Goal: Find specific page/section: Find specific page/section

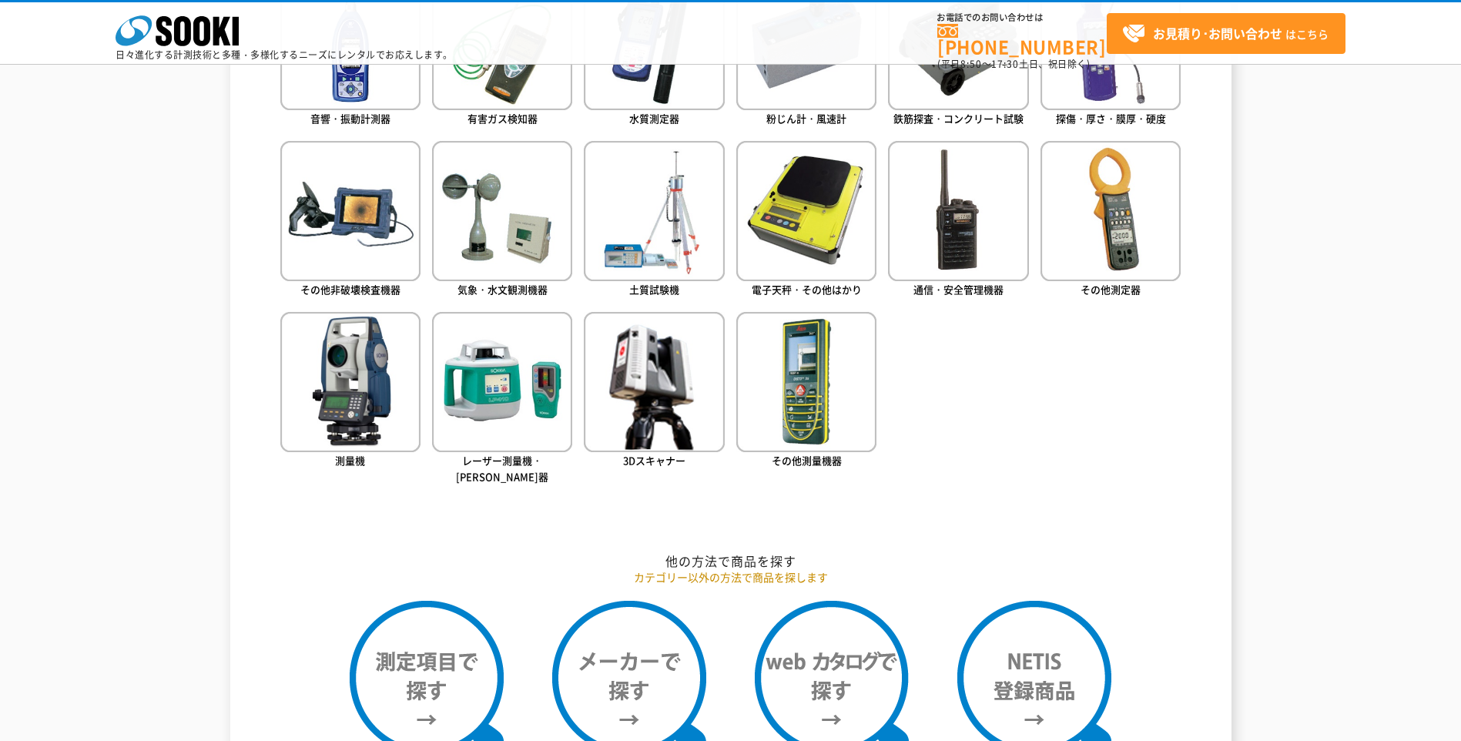
scroll to position [847, 0]
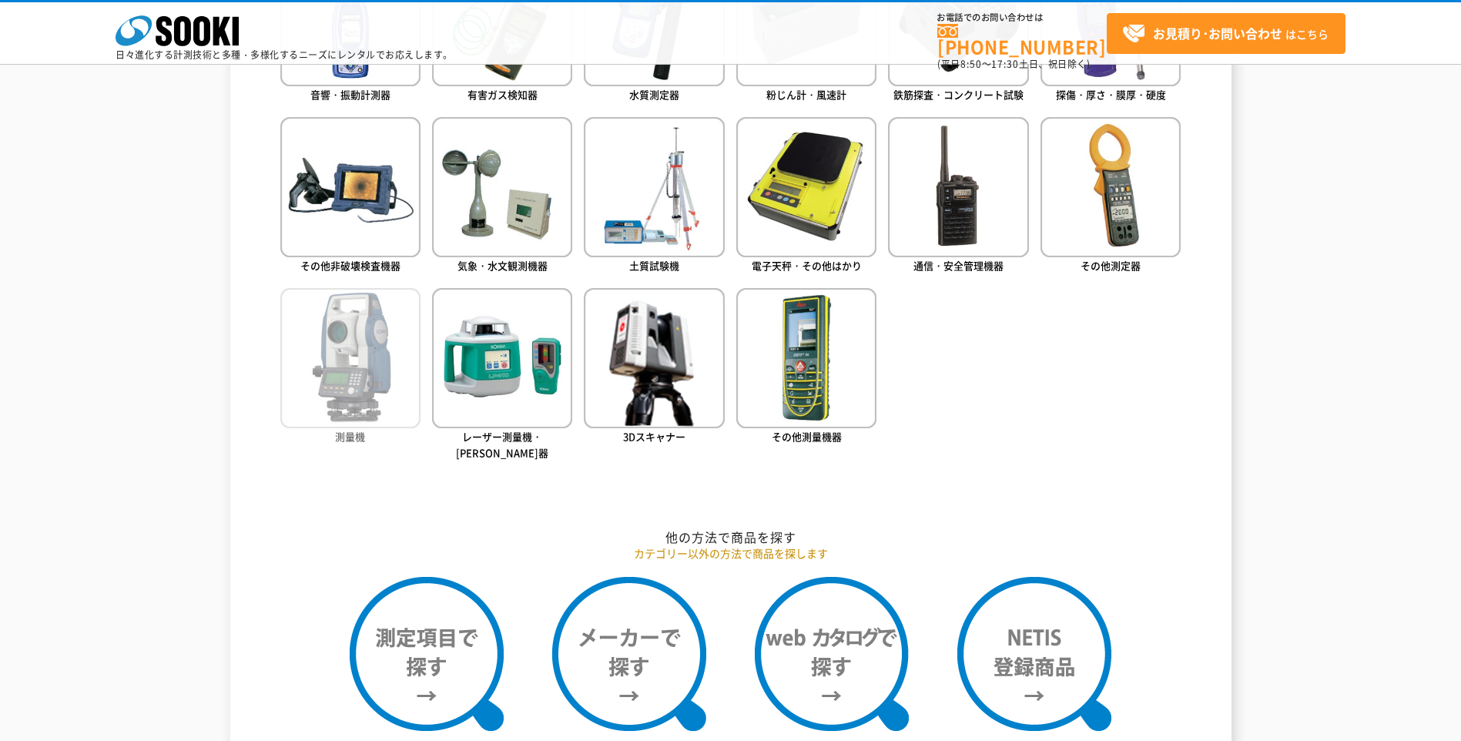
click at [353, 376] on img at bounding box center [350, 358] width 140 height 140
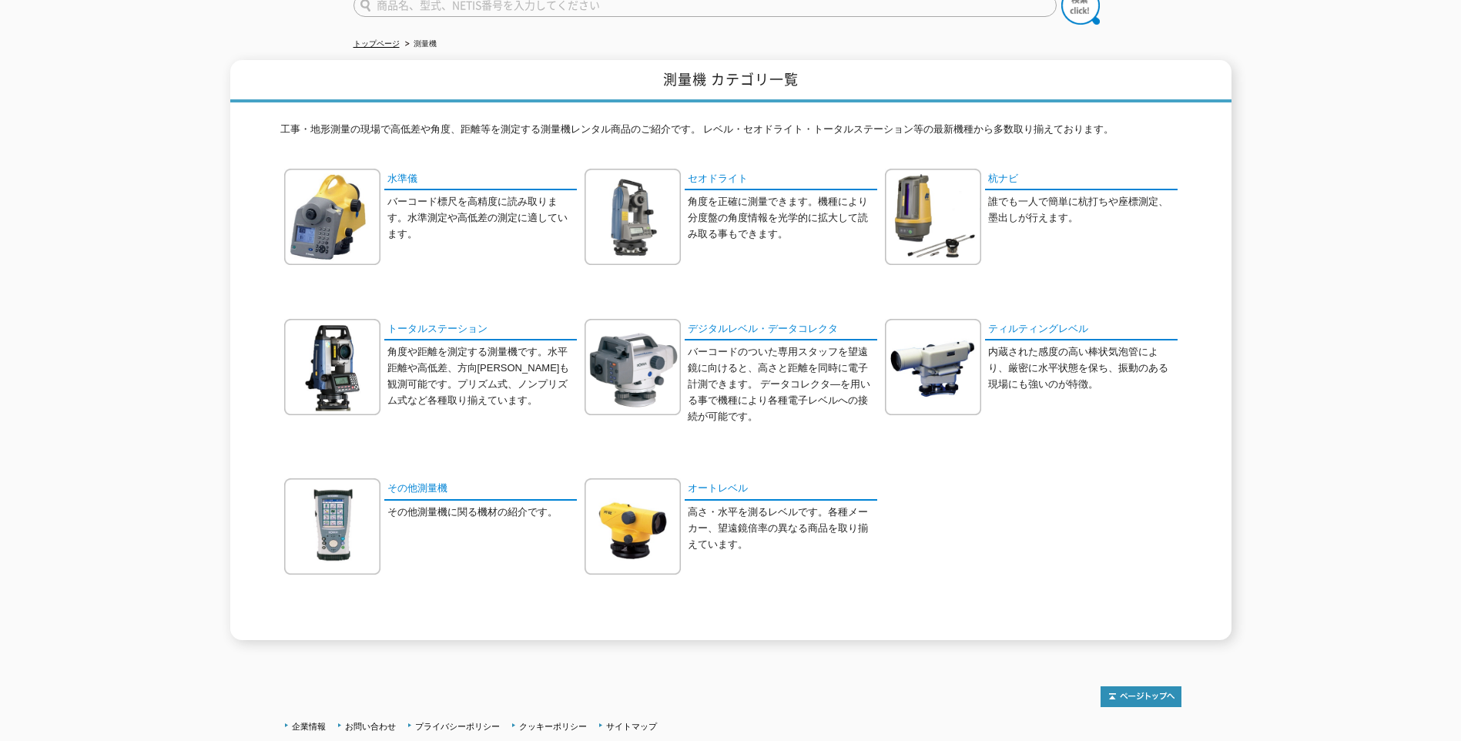
scroll to position [154, 0]
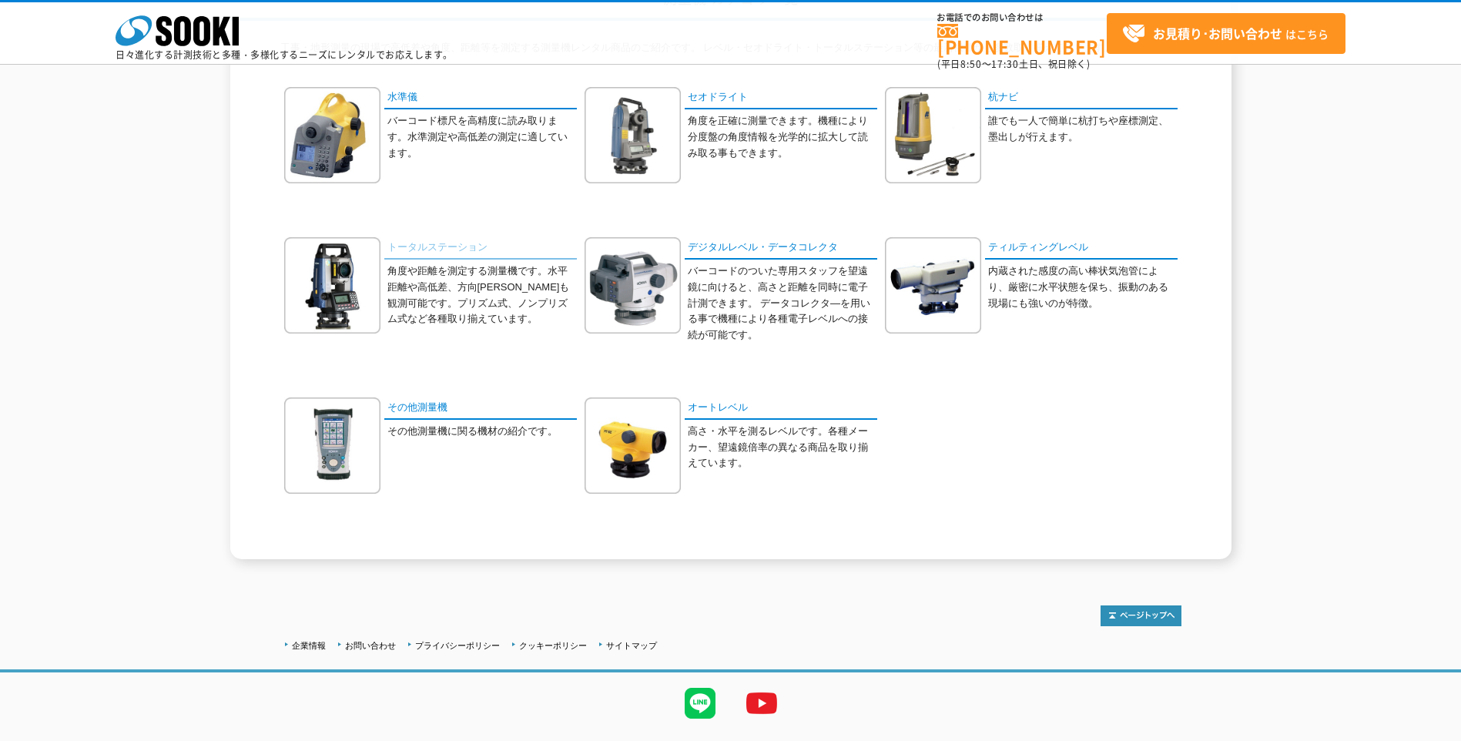
click at [432, 254] on link "トータルステーション" at bounding box center [480, 248] width 192 height 22
